Goal: Information Seeking & Learning: Learn about a topic

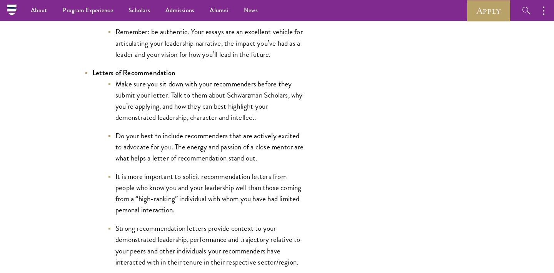
scroll to position [1061, 0]
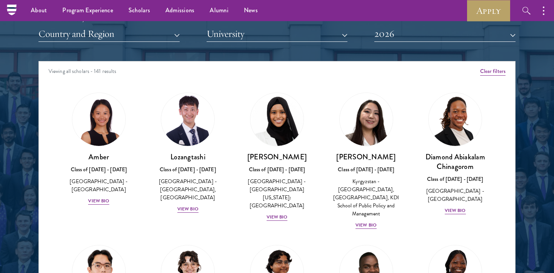
scroll to position [958, 0]
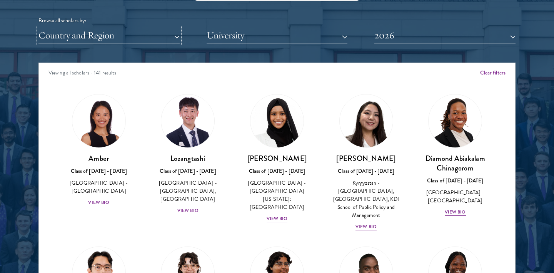
click at [120, 35] on button "Country and Region" at bounding box center [108, 36] width 141 height 16
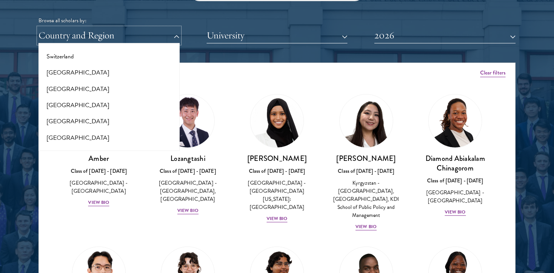
scroll to position [1447, 0]
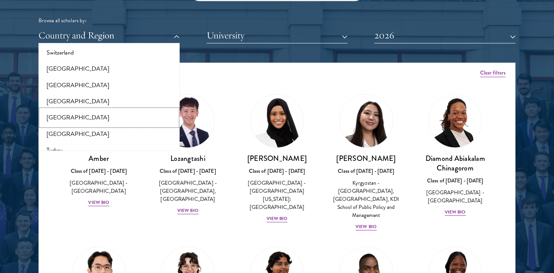
click at [90, 110] on button "[GEOGRAPHIC_DATA]" at bounding box center [109, 118] width 137 height 16
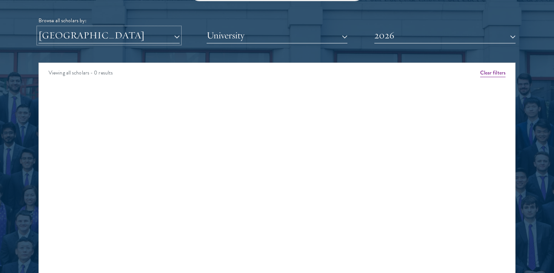
click at [99, 35] on button "[GEOGRAPHIC_DATA]" at bounding box center [108, 36] width 141 height 16
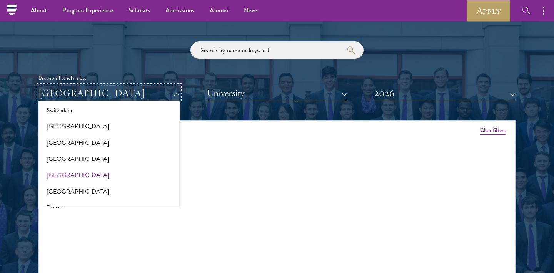
scroll to position [899, 0]
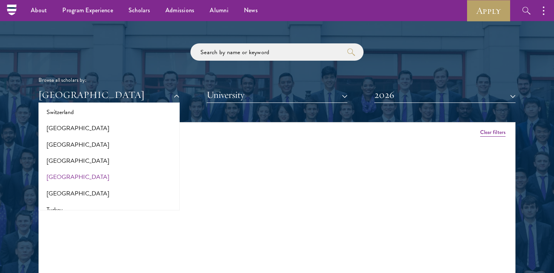
click at [489, 138] on div "Viewing all scholars - 0 results" at bounding box center [277, 134] width 476 height 22
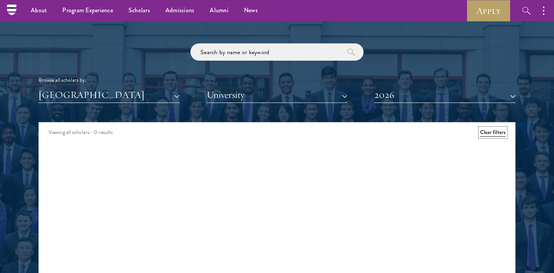
click at [488, 133] on button "Clear filters" at bounding box center [492, 132] width 25 height 8
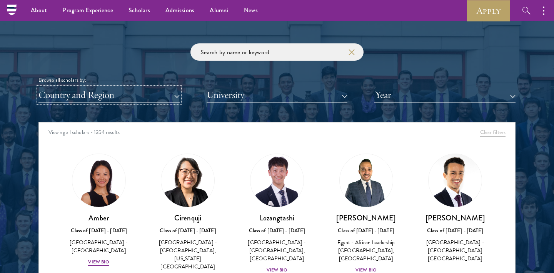
click at [74, 98] on button "Country and Region" at bounding box center [108, 95] width 141 height 16
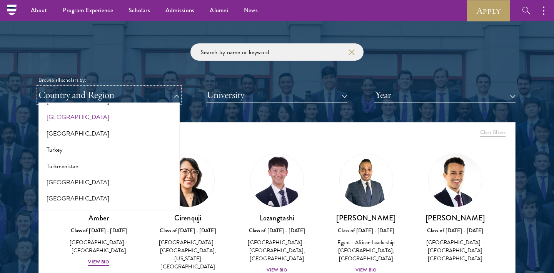
scroll to position [1613, 0]
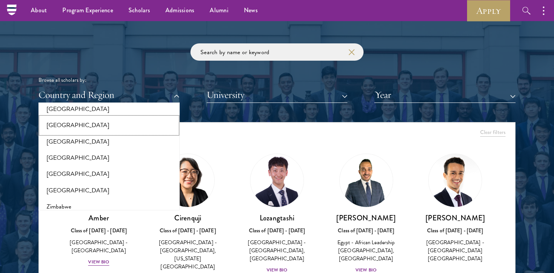
click at [98, 117] on button "[GEOGRAPHIC_DATA]" at bounding box center [109, 125] width 137 height 16
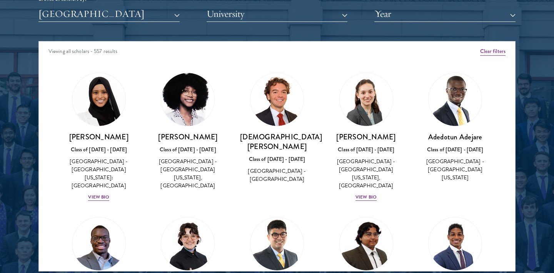
scroll to position [981, 0]
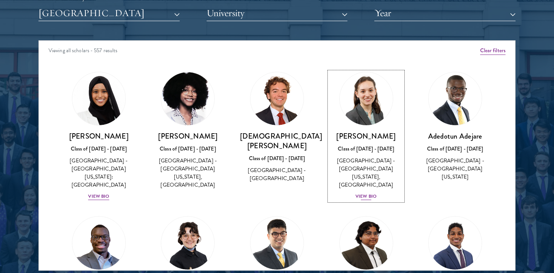
click at [362, 183] on div "[PERSON_NAME] Class of [DATE] - [DATE] [GEOGRAPHIC_DATA] - [GEOGRAPHIC_DATA][US…" at bounding box center [366, 167] width 74 height 70
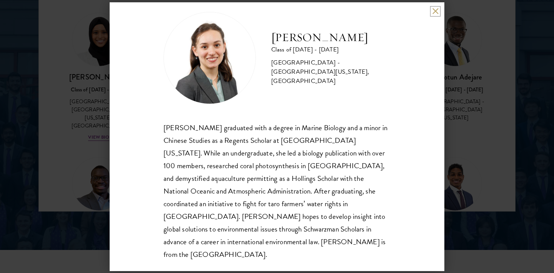
scroll to position [1042, 0]
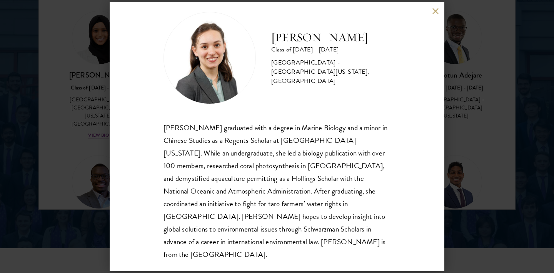
click at [59, 138] on div "[PERSON_NAME] Class of [DATE] - [DATE] [GEOGRAPHIC_DATA] - [GEOGRAPHIC_DATA][US…" at bounding box center [277, 136] width 554 height 273
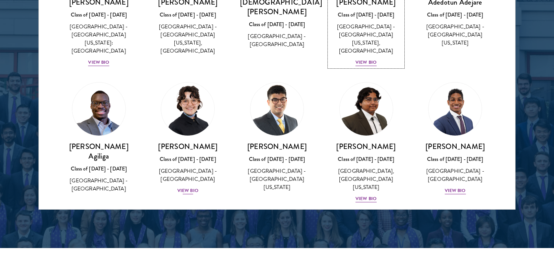
scroll to position [73, 0]
click at [185, 187] on div "View Bio" at bounding box center [187, 190] width 21 height 7
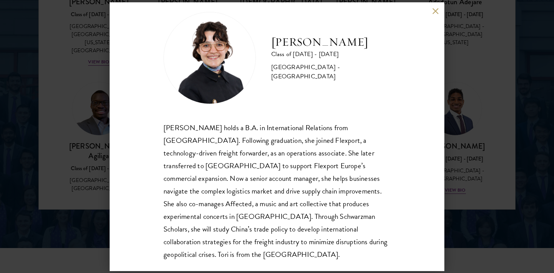
scroll to position [12, 0]
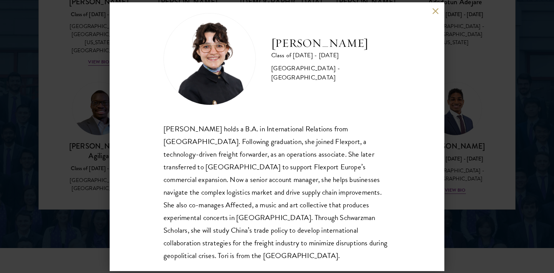
click at [497, 102] on div "[PERSON_NAME] Class of [DATE] - [DATE] [GEOGRAPHIC_DATA] - [GEOGRAPHIC_DATA] [P…" at bounding box center [277, 136] width 554 height 273
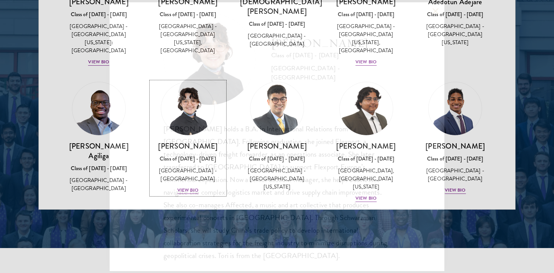
scroll to position [1021, 0]
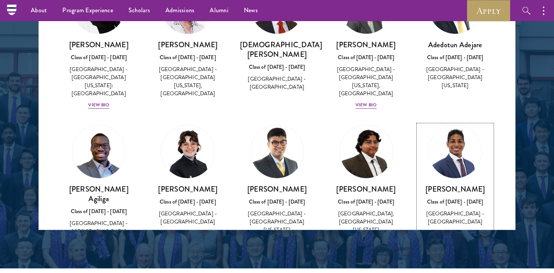
click at [456, 220] on div "[PERSON_NAME] Class of [DATE] - [DATE] [GEOGRAPHIC_DATA] - [GEOGRAPHIC_DATA] Vi…" at bounding box center [455, 211] width 74 height 53
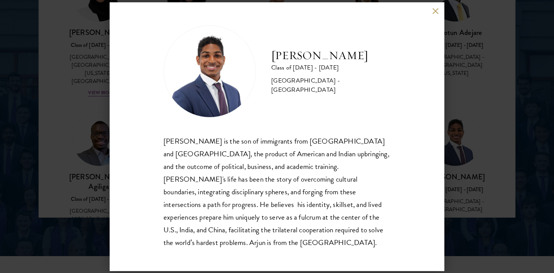
scroll to position [1035, 0]
click at [472, 222] on div "[PERSON_NAME] Class of [DATE] - [DATE] [GEOGRAPHIC_DATA] - [GEOGRAPHIC_DATA] [P…" at bounding box center [277, 136] width 554 height 273
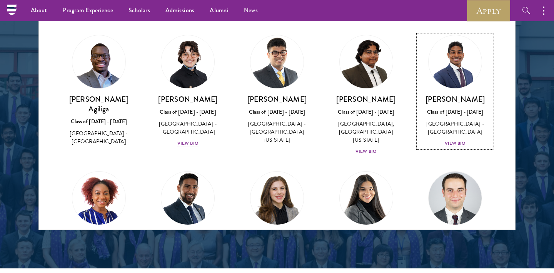
scroll to position [135, 0]
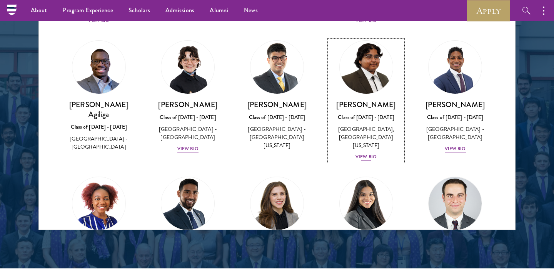
click at [364, 153] on div "View Bio" at bounding box center [365, 156] width 21 height 7
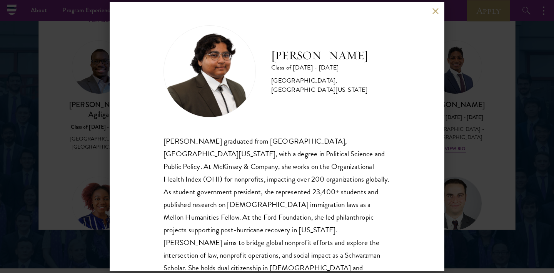
click at [474, 195] on div "[PERSON_NAME] Class of [DATE] - [DATE] [GEOGRAPHIC_DATA] - [GEOGRAPHIC_DATA], […" at bounding box center [277, 136] width 554 height 273
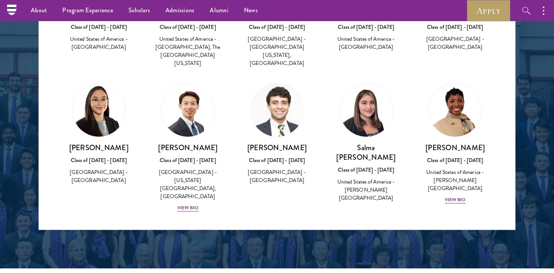
scroll to position [363, 0]
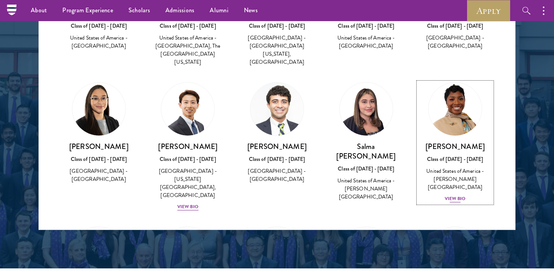
click at [455, 195] on div "View Bio" at bounding box center [454, 198] width 21 height 7
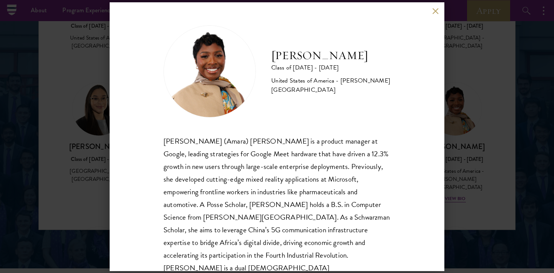
click at [478, 199] on div "[PERSON_NAME] Class of [DATE] - [DATE] [GEOGRAPHIC_DATA] - [PERSON_NAME][GEOGRA…" at bounding box center [277, 136] width 554 height 273
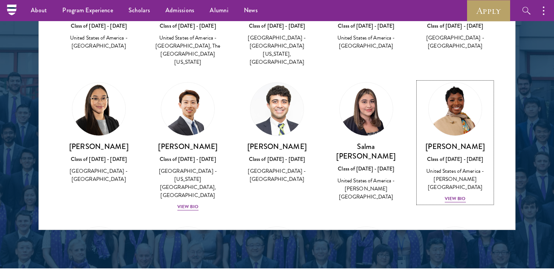
scroll to position [373, 0]
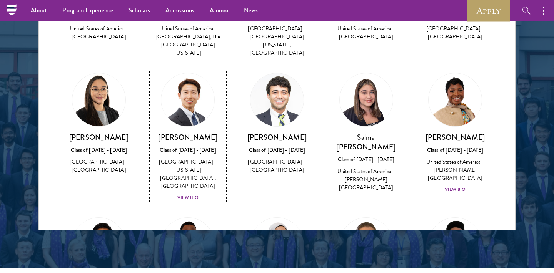
click at [191, 194] on div "View Bio" at bounding box center [187, 197] width 21 height 7
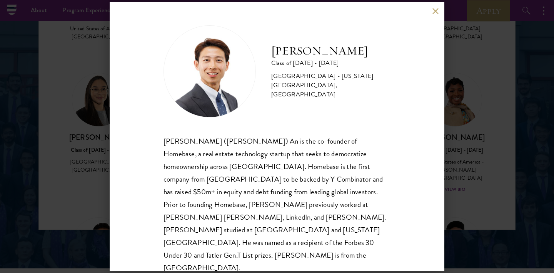
click at [75, 188] on div "[PERSON_NAME] Class of [DATE] - [DATE] [GEOGRAPHIC_DATA] - [US_STATE][GEOGRAPHI…" at bounding box center [277, 136] width 554 height 273
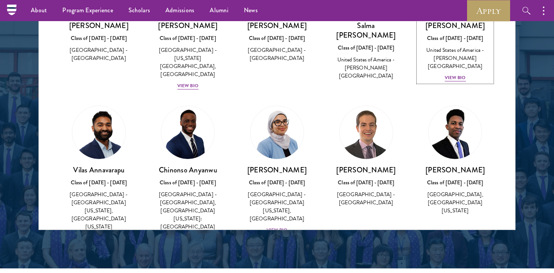
scroll to position [485, 0]
click at [273, 226] on div "View Bio" at bounding box center [276, 229] width 21 height 7
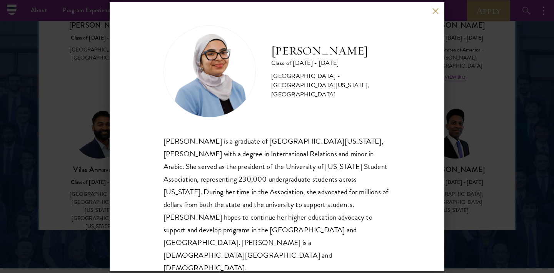
click at [76, 193] on div "[PERSON_NAME] Class of [DATE] - [DATE] [GEOGRAPHIC_DATA] - [GEOGRAPHIC_DATA][US…" at bounding box center [277, 136] width 554 height 273
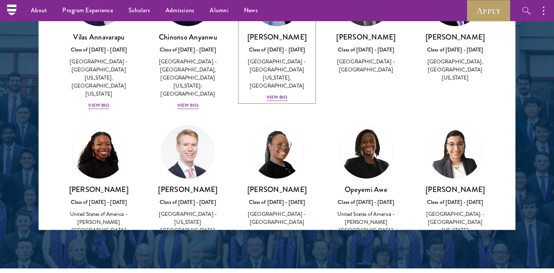
scroll to position [619, 0]
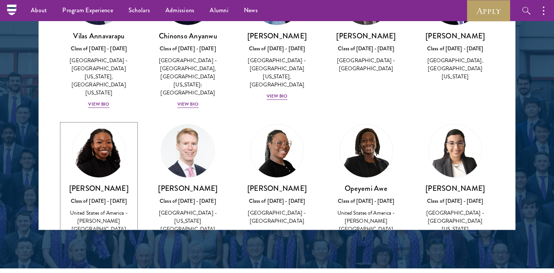
click at [101, 237] on div "View Bio" at bounding box center [98, 240] width 21 height 7
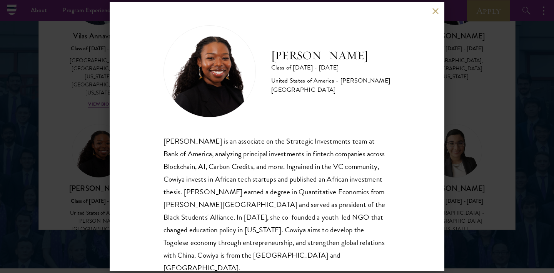
click at [434, 13] on button at bounding box center [435, 11] width 7 height 7
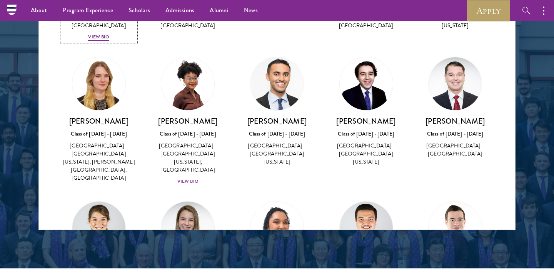
scroll to position [824, 0]
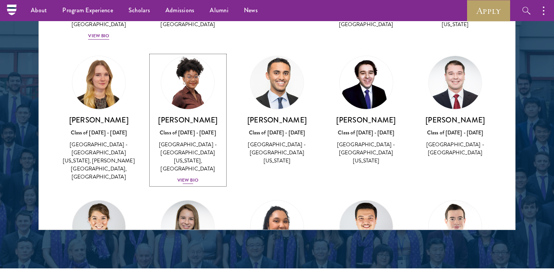
click at [183, 177] on div "View Bio" at bounding box center [187, 180] width 21 height 7
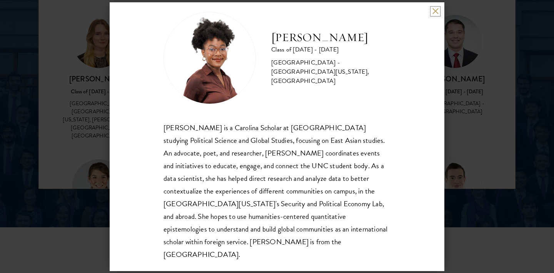
scroll to position [1062, 0]
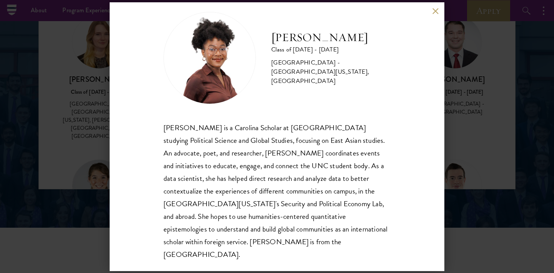
click at [75, 95] on div "[PERSON_NAME] Class of [DATE] - [DATE] [GEOGRAPHIC_DATA] - [GEOGRAPHIC_DATA][US…" at bounding box center [277, 136] width 554 height 273
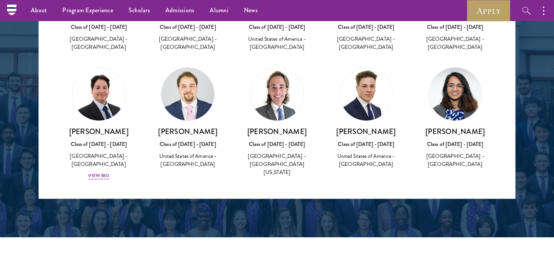
scroll to position [1042, 0]
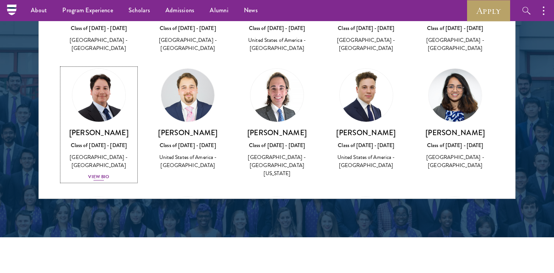
click at [96, 173] on div "View Bio" at bounding box center [98, 176] width 21 height 7
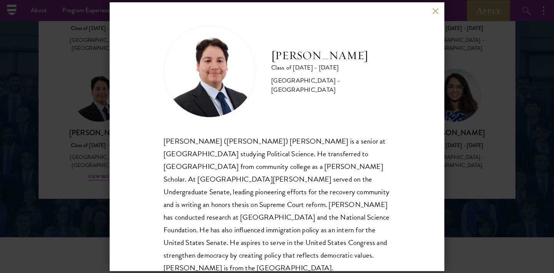
scroll to position [1, 0]
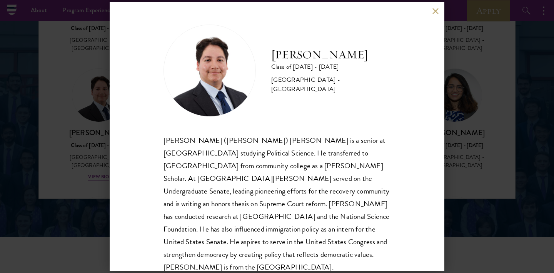
click at [93, 89] on div "[PERSON_NAME] Class of [DATE] - [DATE] [GEOGRAPHIC_DATA] - [GEOGRAPHIC_DATA] [P…" at bounding box center [277, 136] width 554 height 273
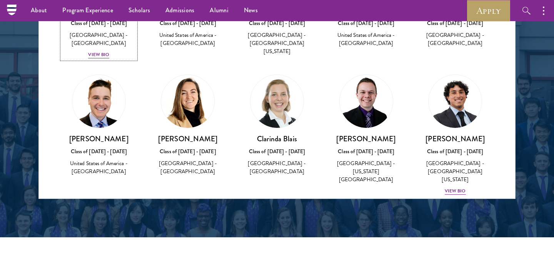
scroll to position [1164, 0]
click at [453, 187] on div "View Bio" at bounding box center [454, 190] width 21 height 7
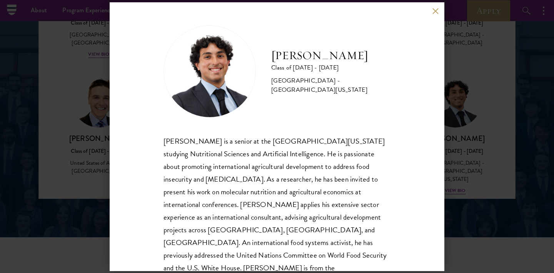
scroll to position [13, 0]
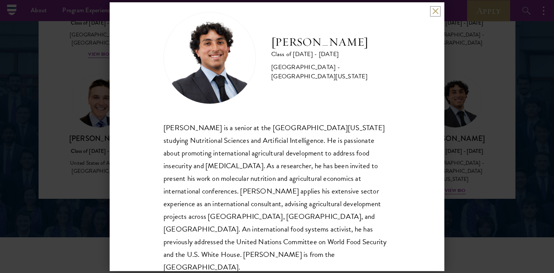
click at [433, 10] on button at bounding box center [435, 11] width 7 height 7
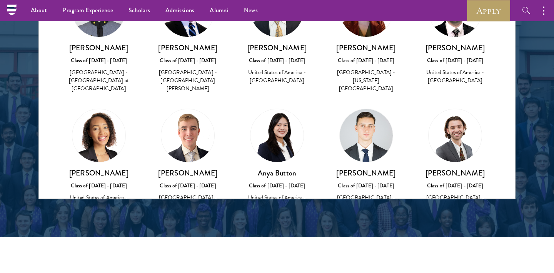
scroll to position [1540, 0]
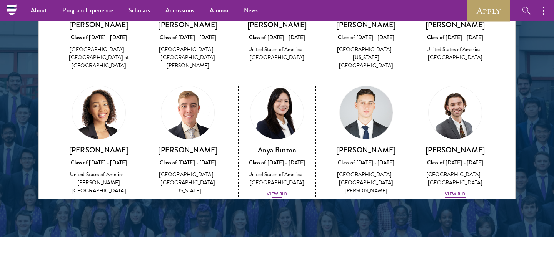
click at [281, 191] on div "View Bio" at bounding box center [276, 194] width 21 height 7
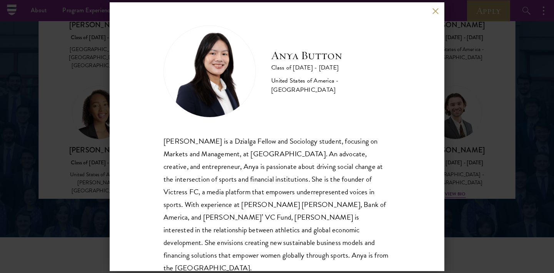
scroll to position [1, 0]
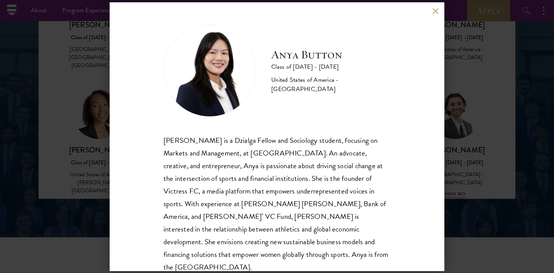
click at [471, 183] on div "Anya Button Class of [DATE] - [DATE] [GEOGRAPHIC_DATA] - [GEOGRAPHIC_DATA] [PER…" at bounding box center [277, 136] width 554 height 273
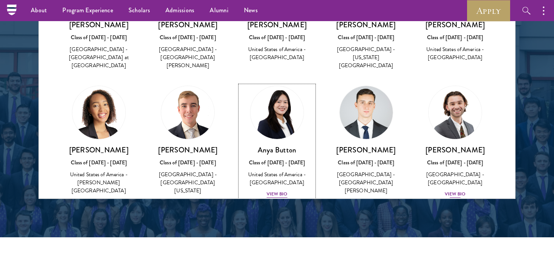
scroll to position [1535, 0]
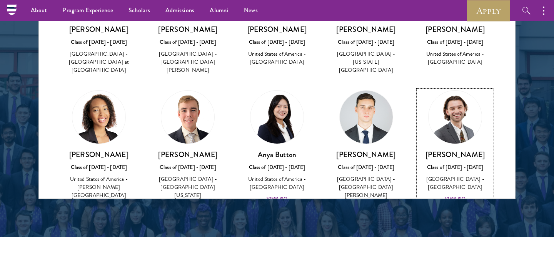
click at [458, 195] on div "View Bio" at bounding box center [454, 198] width 21 height 7
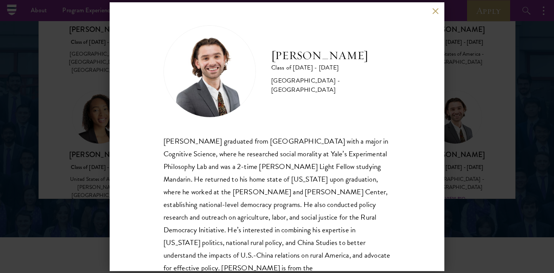
scroll to position [26, 0]
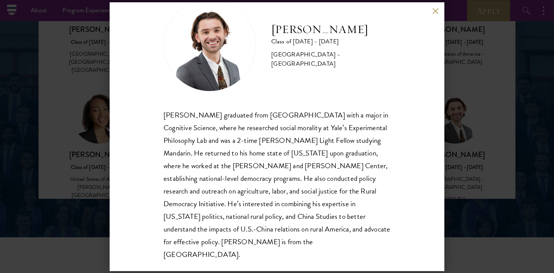
click at [479, 124] on div "[PERSON_NAME] Class of [DATE] - [DATE] [GEOGRAPHIC_DATA] - [GEOGRAPHIC_DATA] [P…" at bounding box center [277, 136] width 554 height 273
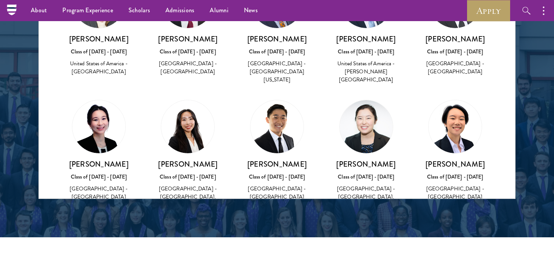
scroll to position [1787, 0]
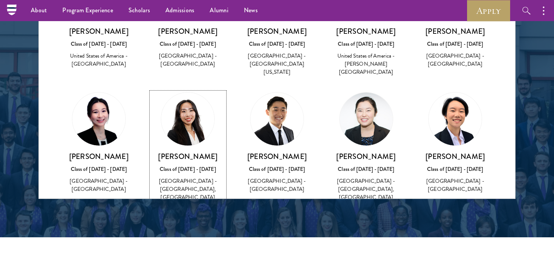
click at [187, 213] on div "View Bio" at bounding box center [187, 216] width 21 height 7
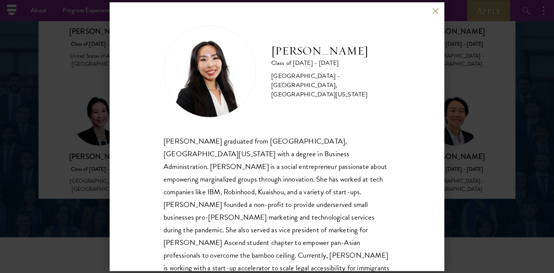
click at [52, 89] on div "[PERSON_NAME] Class of [DATE] - [DATE] [GEOGRAPHIC_DATA] - [GEOGRAPHIC_DATA], […" at bounding box center [277, 136] width 554 height 273
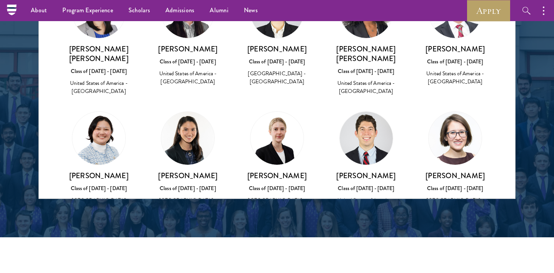
scroll to position [2287, 0]
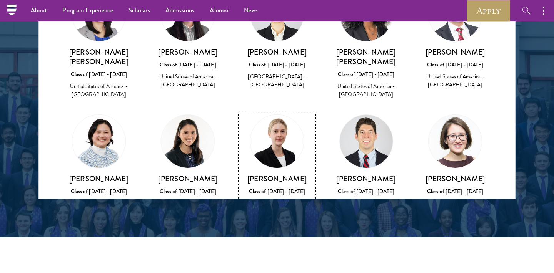
click at [273, 220] on div "View Bio" at bounding box center [276, 223] width 21 height 7
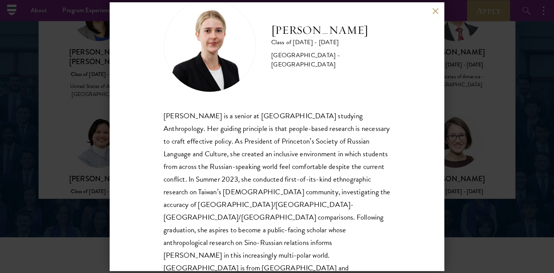
scroll to position [26, 0]
click at [78, 186] on div "[PERSON_NAME] Class of [DATE] - [DATE] [GEOGRAPHIC_DATA] - [GEOGRAPHIC_DATA] [P…" at bounding box center [277, 136] width 554 height 273
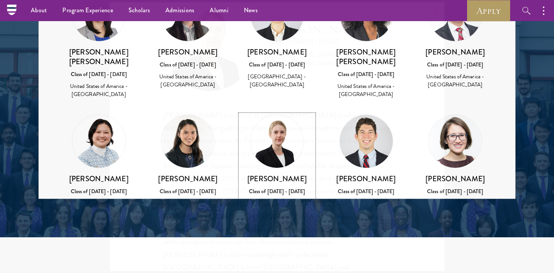
scroll to position [2305, 0]
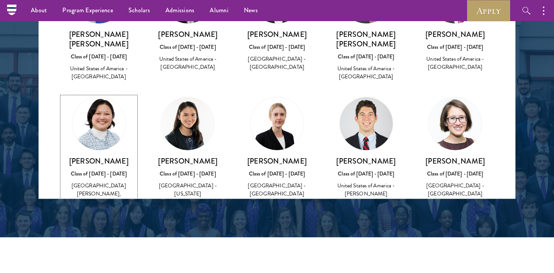
click at [96, 210] on div "View Bio" at bounding box center [98, 213] width 21 height 7
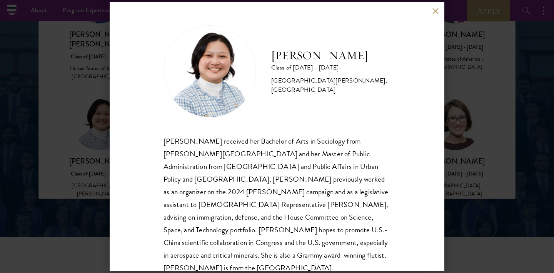
click at [96, 143] on div "[PERSON_NAME] Class of [DATE] - [DATE] [GEOGRAPHIC_DATA] - [PERSON_NAME][GEOGRA…" at bounding box center [277, 136] width 554 height 273
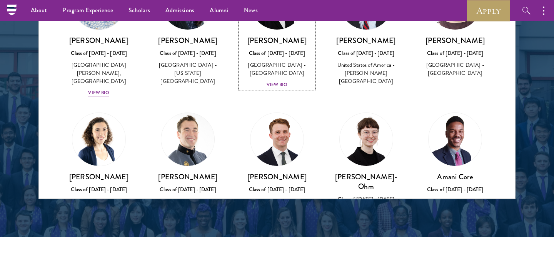
scroll to position [2428, 0]
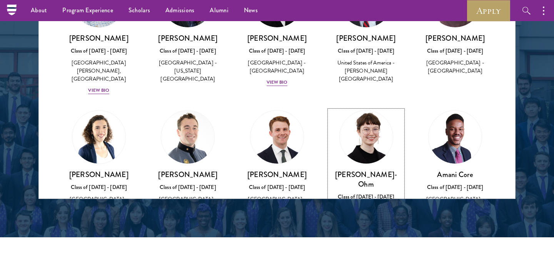
click at [363, 241] on div "View Bio" at bounding box center [365, 244] width 21 height 7
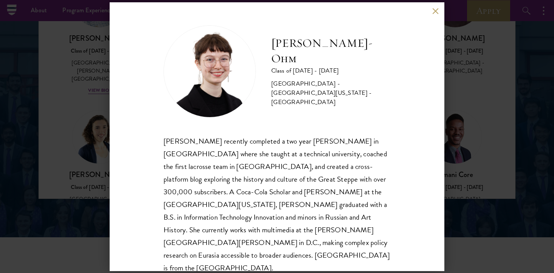
scroll to position [1, 0]
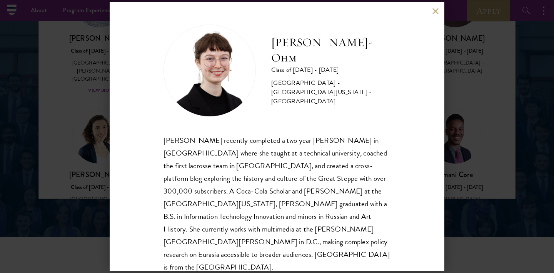
click at [486, 98] on div "[PERSON_NAME]-Ohm Class of [DATE] - [DATE] [GEOGRAPHIC_DATA] - [GEOGRAPHIC_DATA…" at bounding box center [277, 136] width 554 height 273
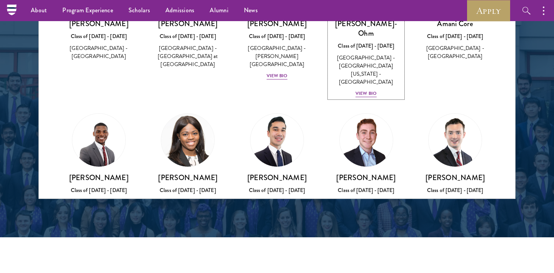
scroll to position [2582, 0]
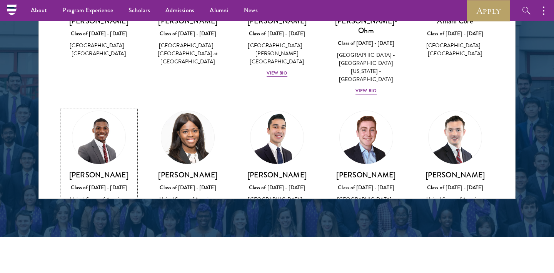
click at [102, 224] on div "View Bio" at bounding box center [98, 227] width 21 height 7
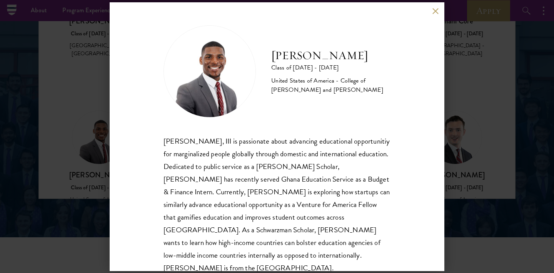
scroll to position [13, 0]
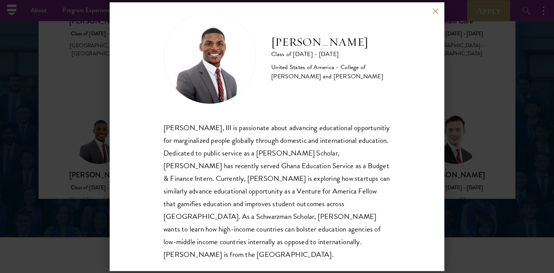
click at [49, 167] on div "[PERSON_NAME] Class of [DATE] - [DATE] [GEOGRAPHIC_DATA] - [GEOGRAPHIC_DATA][PE…" at bounding box center [277, 136] width 554 height 273
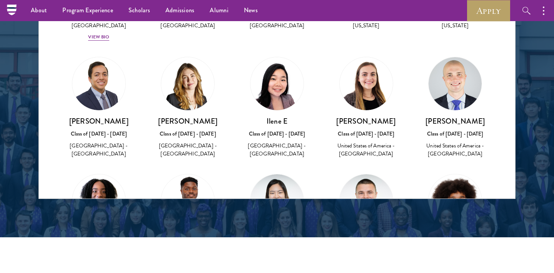
scroll to position [3445, 0]
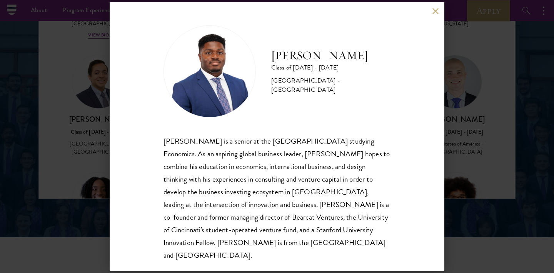
click at [75, 105] on div "[PERSON_NAME] Class of [DATE] - [DATE] [GEOGRAPHIC_DATA] - [GEOGRAPHIC_DATA] [P…" at bounding box center [277, 136] width 554 height 273
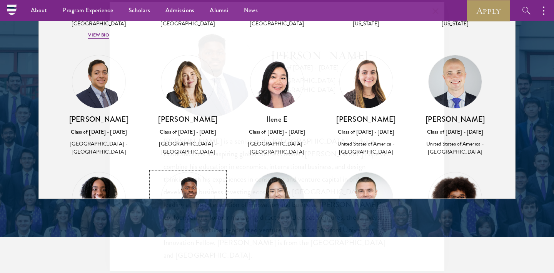
scroll to position [3453, 0]
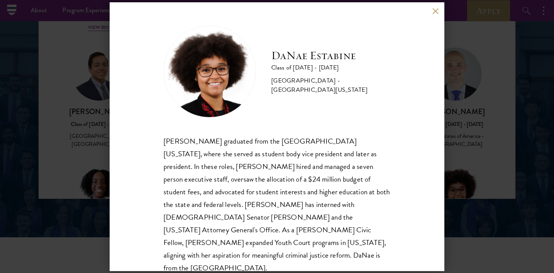
click at [44, 92] on div "[PERSON_NAME] Class of [DATE] - [DATE] [GEOGRAPHIC_DATA] - [GEOGRAPHIC_DATA][US…" at bounding box center [277, 136] width 554 height 273
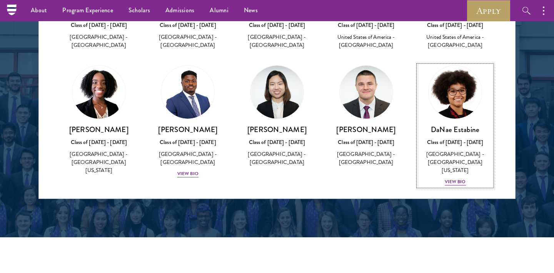
scroll to position [3563, 0]
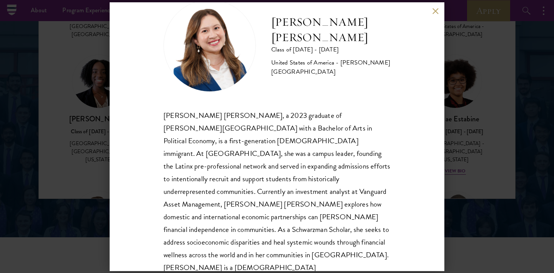
scroll to position [26, 0]
click at [72, 139] on div "[PERSON_NAME] [PERSON_NAME] Class of [DATE] - [DATE] [GEOGRAPHIC_DATA] - [PERSO…" at bounding box center [277, 136] width 554 height 273
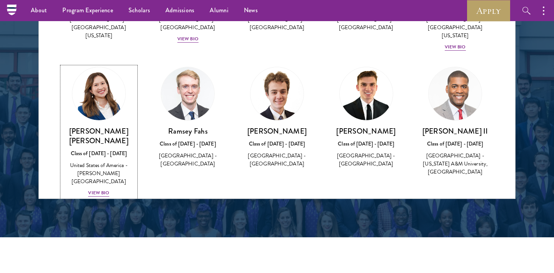
scroll to position [3689, 0]
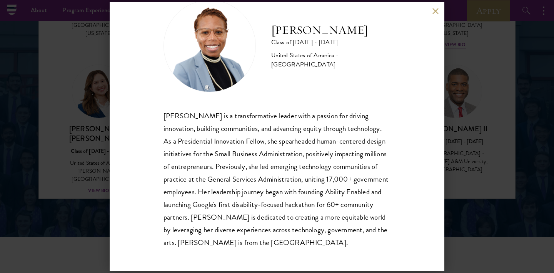
scroll to position [26, 0]
click at [481, 148] on div "[PERSON_NAME] Class of [DATE] - [DATE] [GEOGRAPHIC_DATA] - [GEOGRAPHIC_DATA] [P…" at bounding box center [277, 136] width 554 height 273
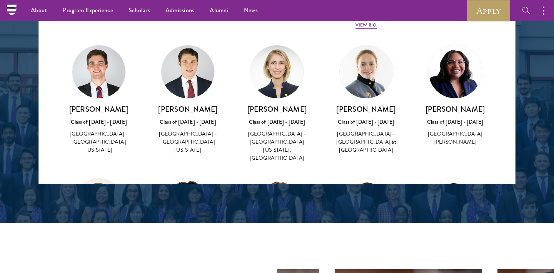
scroll to position [4517, 0]
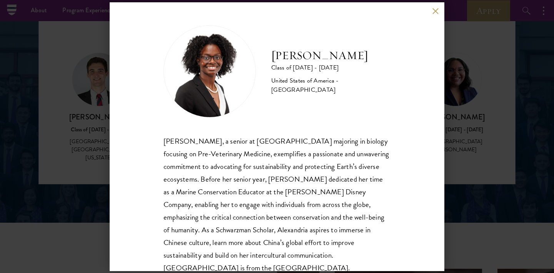
click at [72, 142] on div "[PERSON_NAME] Class of [DATE] - [DATE] [GEOGRAPHIC_DATA] - [GEOGRAPHIC_DATA] [P…" at bounding box center [277, 136] width 554 height 273
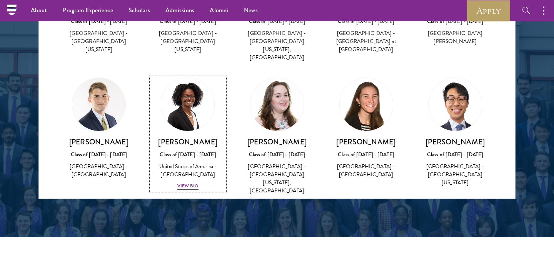
scroll to position [4641, 0]
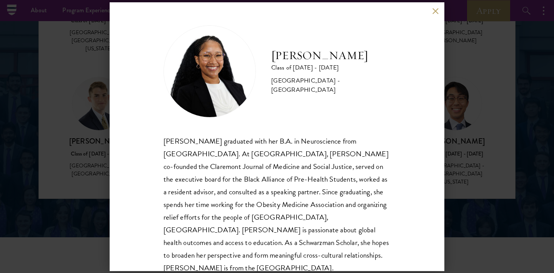
scroll to position [1, 0]
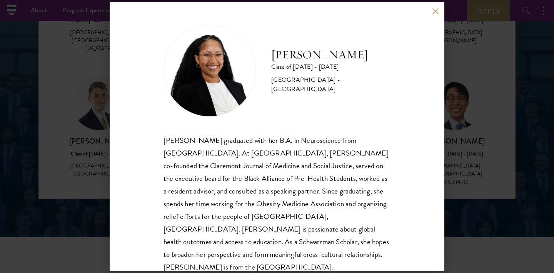
click at [471, 126] on div "[PERSON_NAME] Class of [DATE] - [DATE] [GEOGRAPHIC_DATA] - [GEOGRAPHIC_DATA] [P…" at bounding box center [277, 136] width 554 height 273
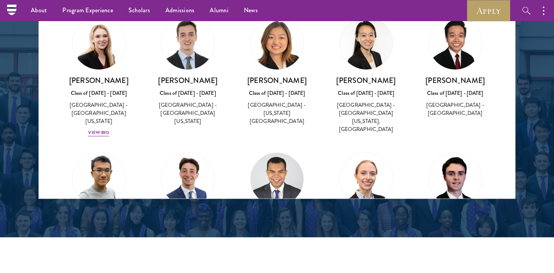
scroll to position [5491, 0]
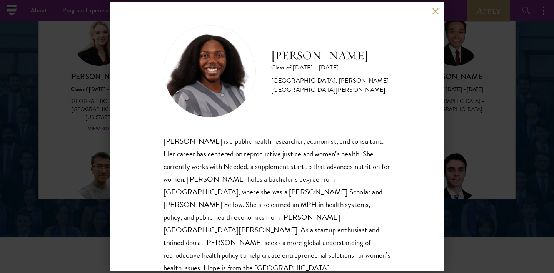
click at [61, 111] on div "[PERSON_NAME] Class of [DATE] - [DATE] [GEOGRAPHIC_DATA] - [GEOGRAPHIC_DATA], […" at bounding box center [277, 136] width 554 height 273
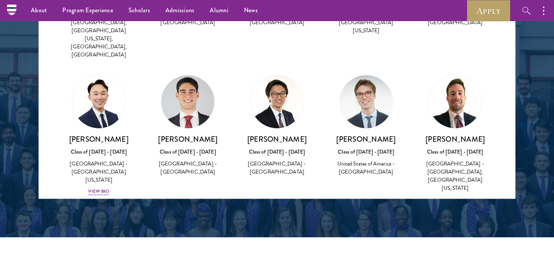
scroll to position [6424, 0]
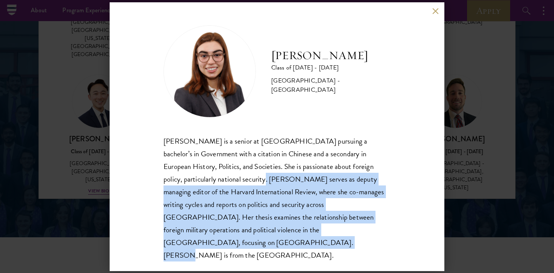
drag, startPoint x: 208, startPoint y: 186, endPoint x: 388, endPoint y: 238, distance: 187.1
click at [388, 238] on div "[PERSON_NAME] is a senior at [GEOGRAPHIC_DATA] pursuing a bachelor’s in Governm…" at bounding box center [276, 198] width 227 height 127
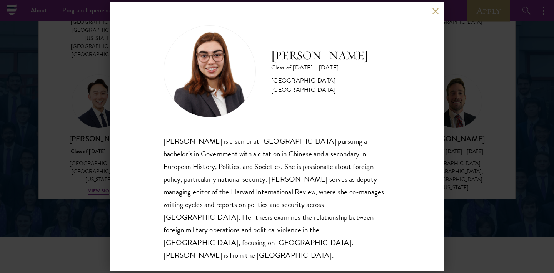
click at [486, 180] on div "[PERSON_NAME] Class of [DATE] - [DATE] [GEOGRAPHIC_DATA] - [GEOGRAPHIC_DATA] [P…" at bounding box center [277, 136] width 554 height 273
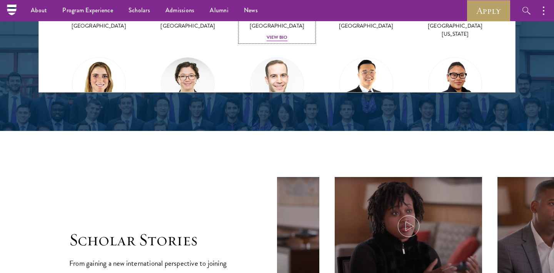
scroll to position [1157, 0]
